Goal: Task Accomplishment & Management: Manage account settings

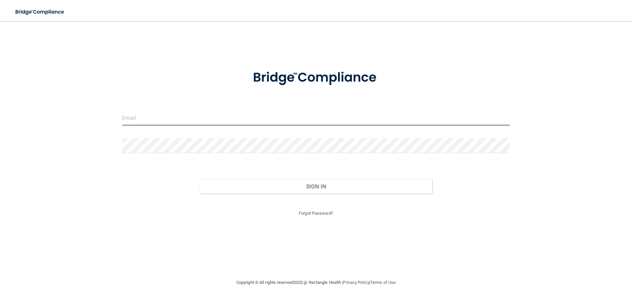
type input "[PERSON_NAME][EMAIL_ADDRESS][DOMAIN_NAME]"
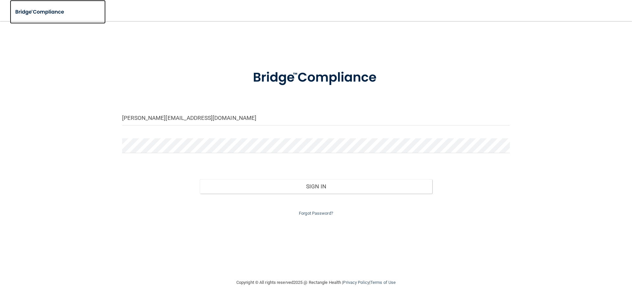
click at [29, 7] on img at bounding box center [40, 12] width 61 height 14
click at [33, 13] on img at bounding box center [40, 12] width 61 height 14
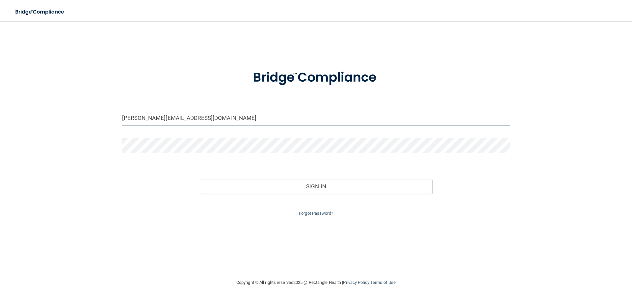
drag, startPoint x: 140, startPoint y: 118, endPoint x: 150, endPoint y: 118, distance: 9.5
click at [140, 118] on input "[PERSON_NAME][EMAIL_ADDRESS][DOMAIN_NAME]" at bounding box center [316, 118] width 388 height 15
drag, startPoint x: 214, startPoint y: 118, endPoint x: 104, endPoint y: 119, distance: 110.0
click at [104, 119] on div "lisa.heuer@kottemannortho.com Invalid email/password. You don't have permission…" at bounding box center [316, 150] width 606 height 244
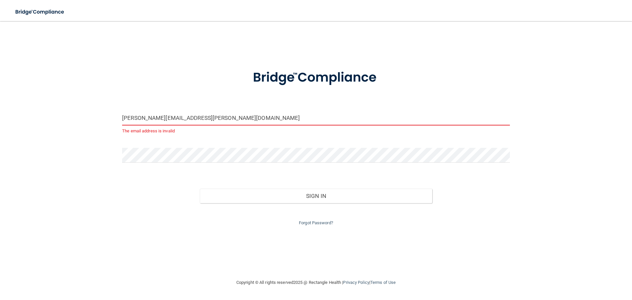
type input "ashley.conrad@kottemannortho.com"
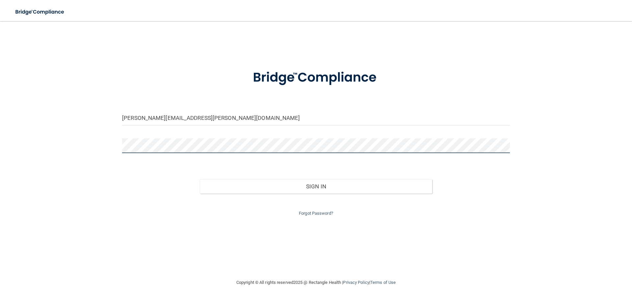
click at [200, 179] on button "Sign In" at bounding box center [316, 186] width 233 height 14
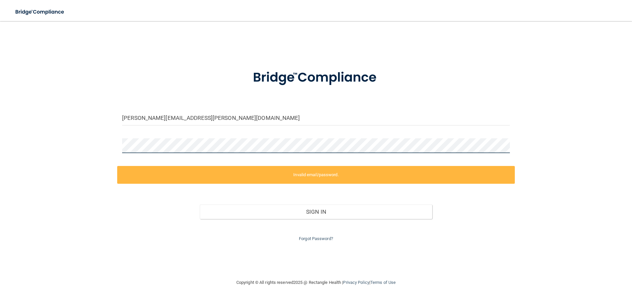
click at [106, 145] on div "ashley.conrad@kottemannortho.com Invalid email/password. You don't have permiss…" at bounding box center [316, 150] width 606 height 244
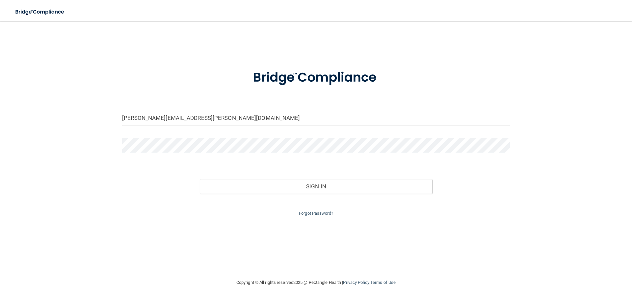
click at [74, 173] on div "ashley.conrad@kottemannortho.com Invalid email/password. You don't have permiss…" at bounding box center [316, 150] width 606 height 244
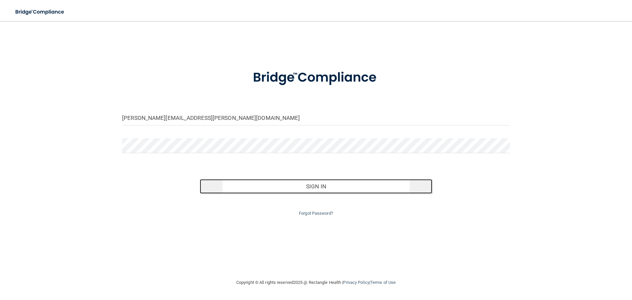
click at [368, 183] on button "Sign In" at bounding box center [316, 186] width 233 height 14
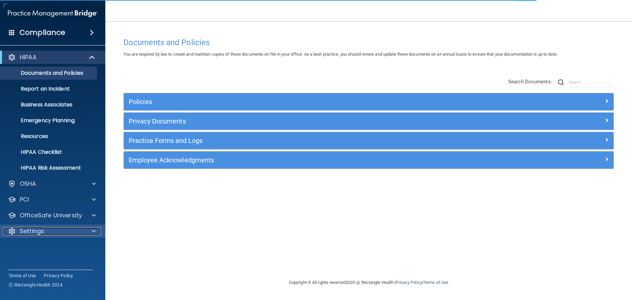
click at [91, 230] on div at bounding box center [93, 231] width 16 height 8
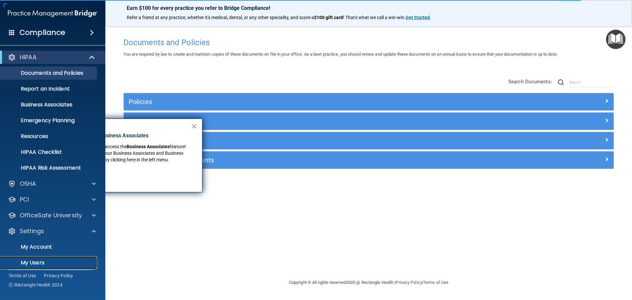
click at [35, 261] on p "My Users" at bounding box center [49, 262] width 90 height 7
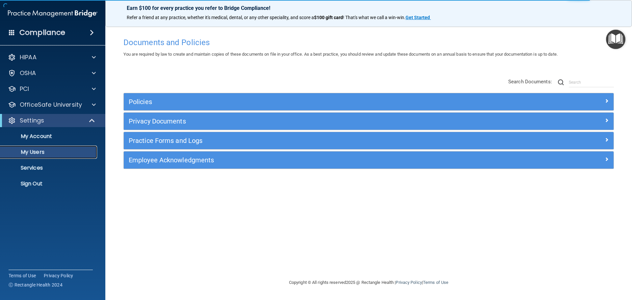
click at [38, 150] on p "My Users" at bounding box center [49, 152] width 90 height 7
select select "20"
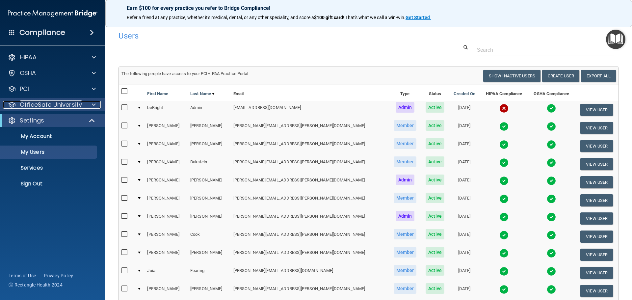
click at [95, 104] on span at bounding box center [94, 105] width 4 height 8
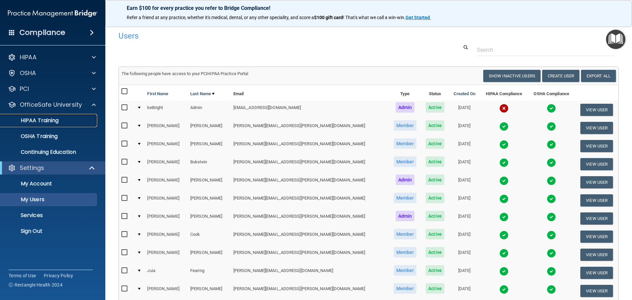
click at [50, 121] on p "HIPAA Training" at bounding box center [31, 120] width 54 height 7
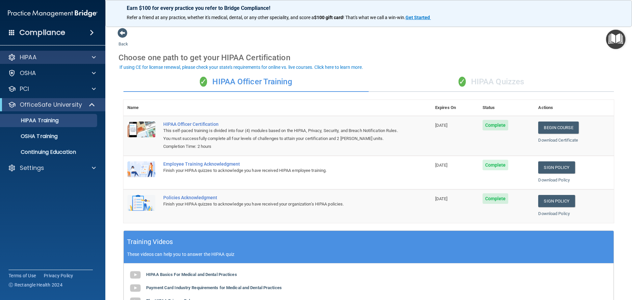
click at [35, 61] on div "HIPAA" at bounding box center [53, 57] width 106 height 13
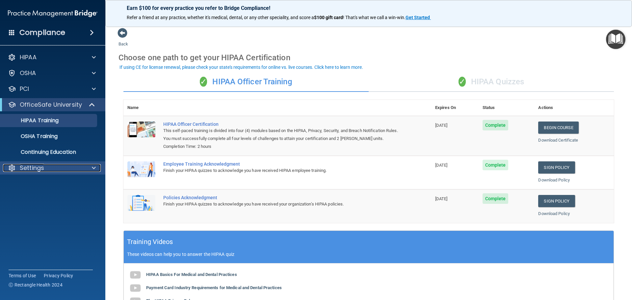
click at [43, 171] on p "Settings" at bounding box center [32, 168] width 24 height 8
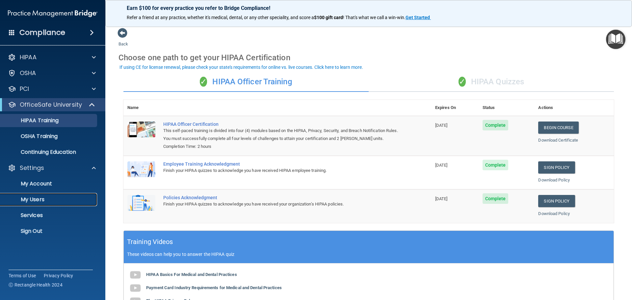
click at [41, 197] on p "My Users" at bounding box center [49, 199] width 90 height 7
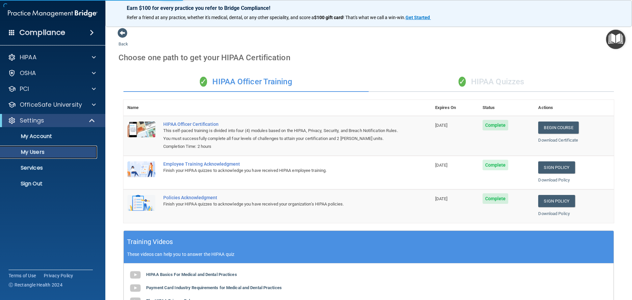
select select "20"
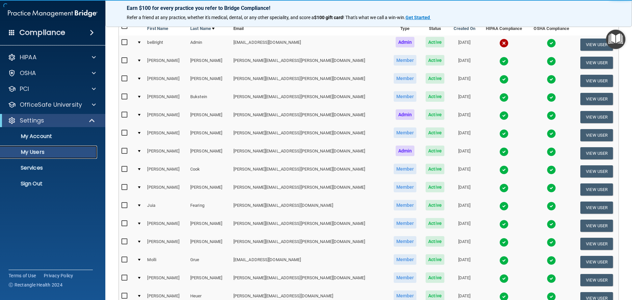
scroll to position [66, 0]
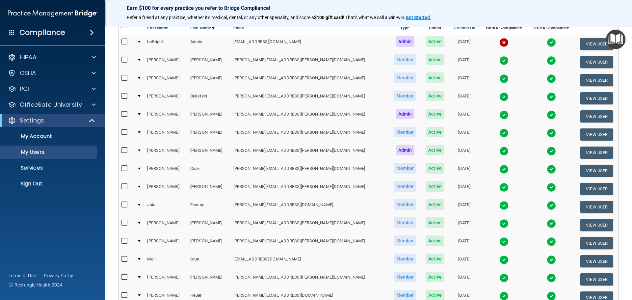
click at [125, 205] on input "checkbox" at bounding box center [126, 204] width 8 height 5
checkbox input "true"
click at [594, 210] on button "View User" at bounding box center [597, 207] width 33 height 12
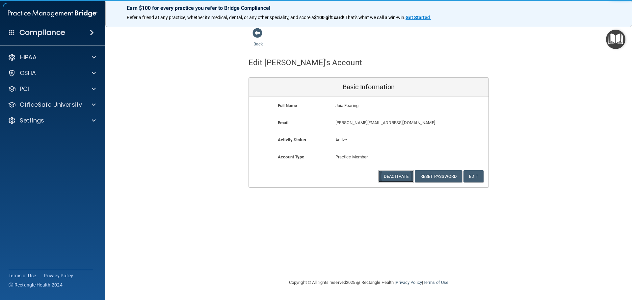
click at [392, 181] on button "Deactivate" at bounding box center [396, 176] width 36 height 12
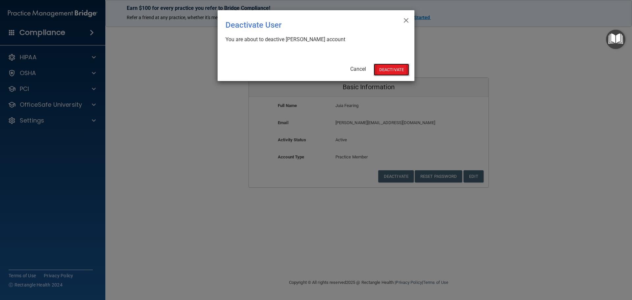
click at [388, 69] on button "Deactivate" at bounding box center [392, 70] width 36 height 12
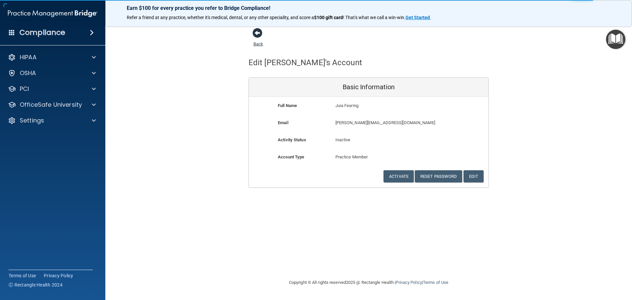
click at [258, 37] on span at bounding box center [258, 33] width 10 height 10
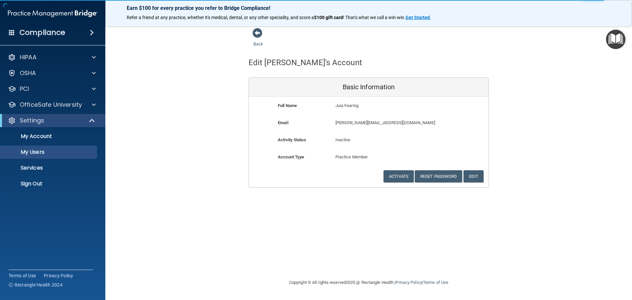
select select "20"
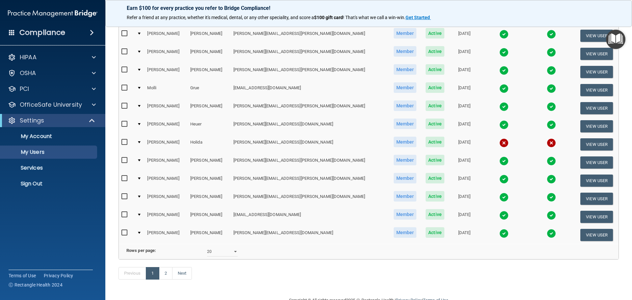
scroll to position [231, 0]
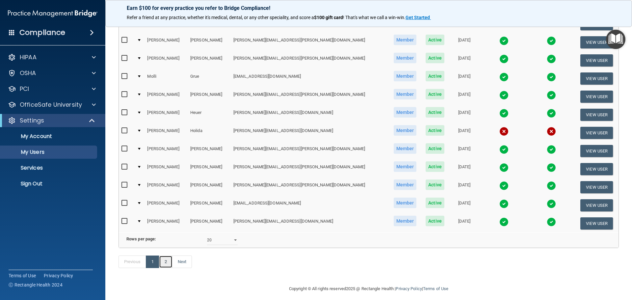
click at [162, 268] on link "2" at bounding box center [166, 262] width 14 height 13
select select "20"
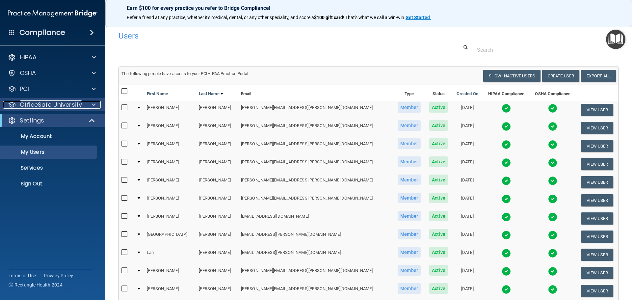
click at [53, 103] on p "OfficeSafe University" at bounding box center [51, 105] width 62 height 8
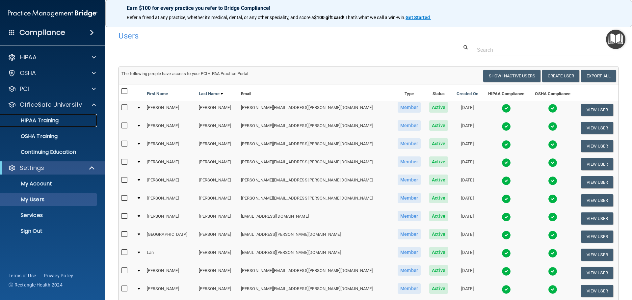
click at [57, 122] on p "HIPAA Training" at bounding box center [31, 120] width 54 height 7
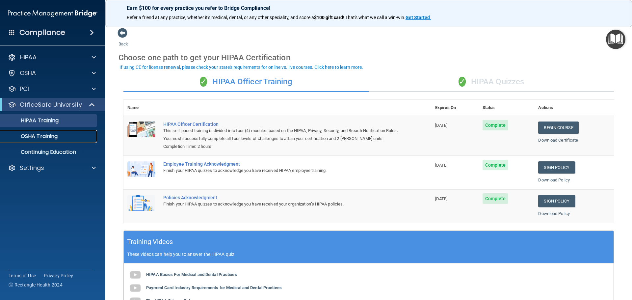
click at [28, 138] on p "OSHA Training" at bounding box center [30, 136] width 53 height 7
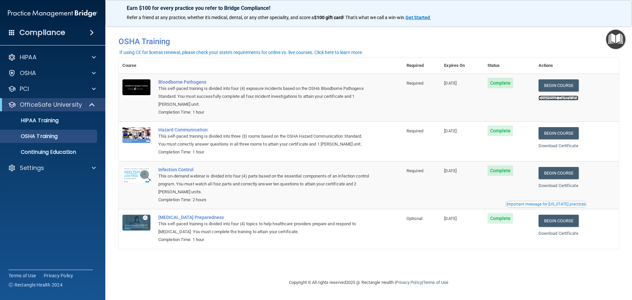
click at [549, 99] on link "Download Certificate" at bounding box center [559, 97] width 40 height 5
